Goal: Use online tool/utility: Utilize a website feature to perform a specific function

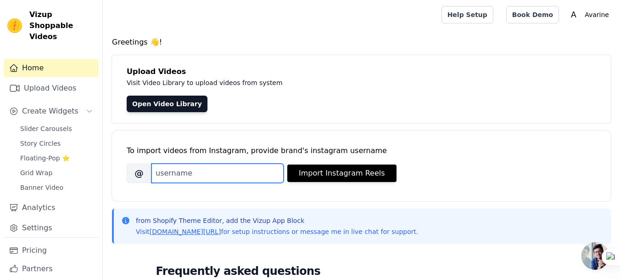
click at [224, 172] on input "Brand's Instagram Username" at bounding box center [217, 172] width 132 height 19
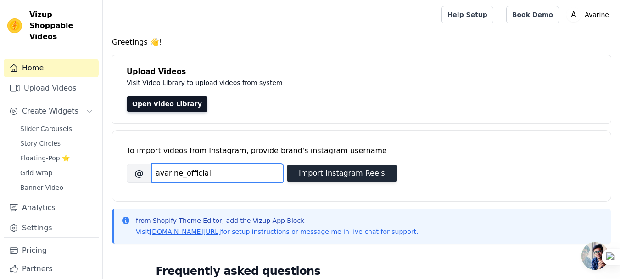
type input "avarine_official"
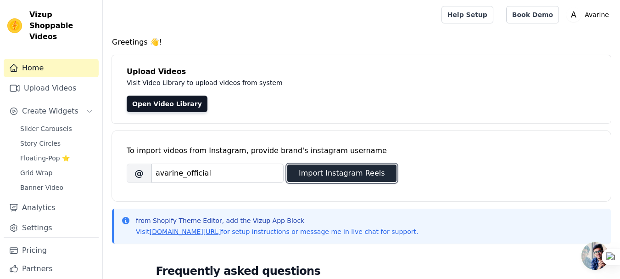
click at [344, 174] on button "Import Instagram Reels" at bounding box center [341, 172] width 109 height 17
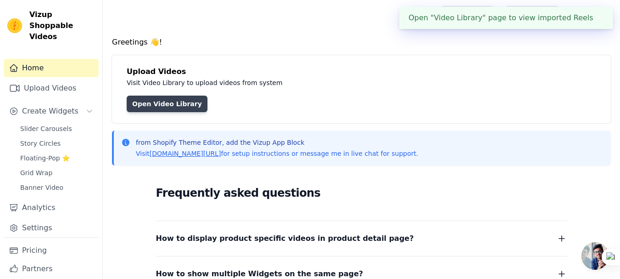
click at [151, 108] on link "Open Video Library" at bounding box center [167, 103] width 81 height 17
